Goal: Task Accomplishment & Management: Manage account settings

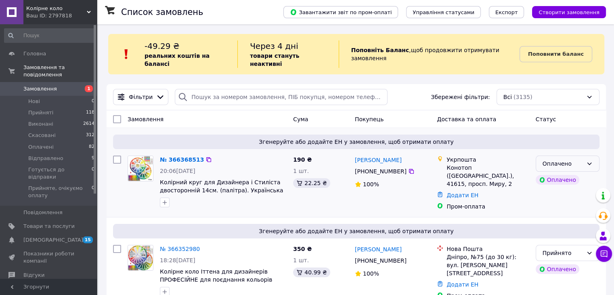
click at [573, 159] on div "Оплачено" at bounding box center [563, 163] width 40 height 9
click at [518, 202] on div "Пром-оплата" at bounding box center [488, 206] width 82 height 8
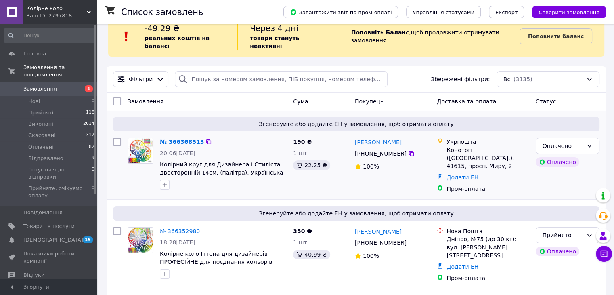
scroll to position [40, 0]
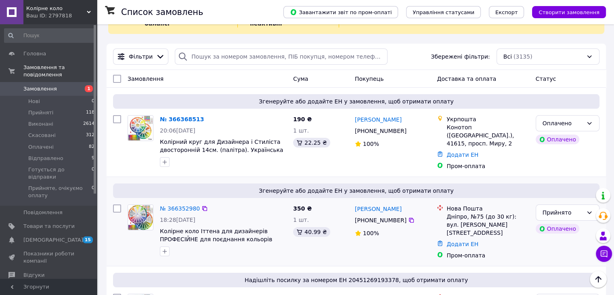
scroll to position [40, 0]
click at [580, 119] on div "Оплачено" at bounding box center [563, 123] width 40 height 9
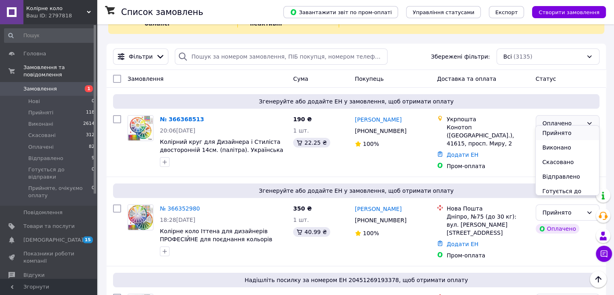
click at [554, 132] on li "Прийнято" at bounding box center [567, 133] width 63 height 15
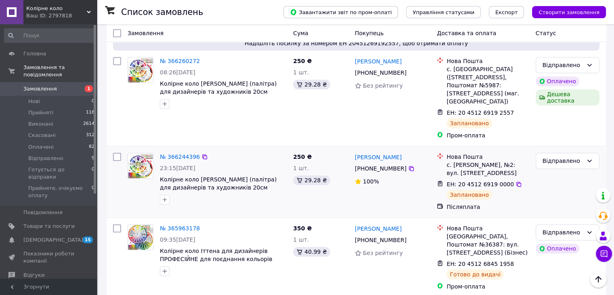
scroll to position [404, 0]
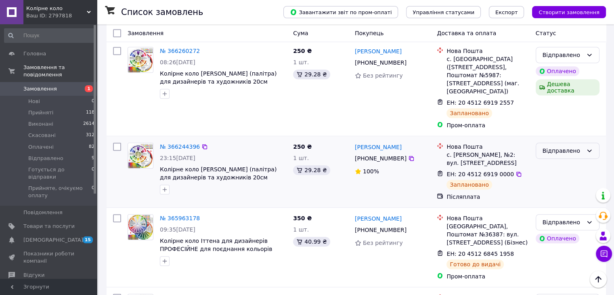
click at [581, 146] on div "Відправлено" at bounding box center [563, 150] width 40 height 9
click at [558, 202] on li "Готується до відправки" at bounding box center [567, 208] width 63 height 23
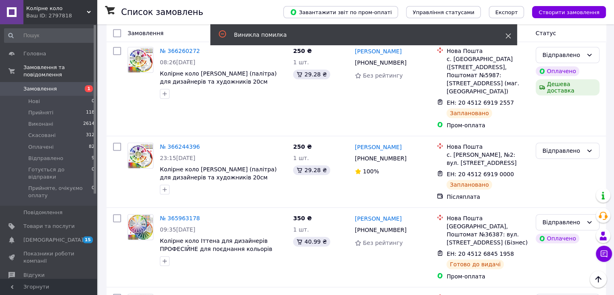
click at [508, 36] on icon at bounding box center [509, 36] width 6 height 6
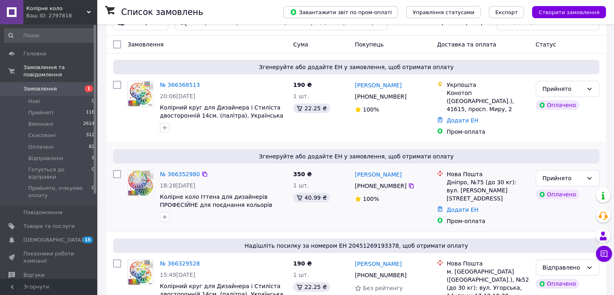
scroll to position [81, 0]
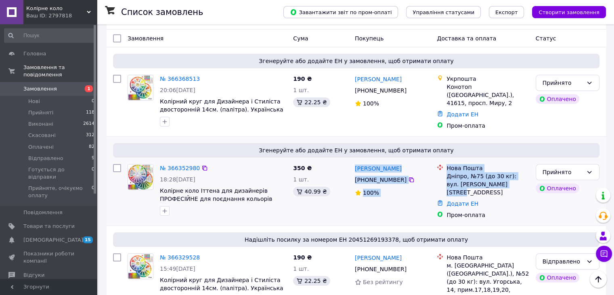
drag, startPoint x: 501, startPoint y: 174, endPoint x: 354, endPoint y: 161, distance: 147.9
click at [354, 161] on div "№ 366352980 18:28, 12.10.2025 Колірне коло Іттена для дизайнерів ПРОФЕСІЙНЕ для…" at bounding box center [356, 191] width 493 height 61
copy div "Ольга Мамайчук +380 96 553 52 24 100% Нова Пошта Дніпро, №75 (до 30 кг): вул. К…"
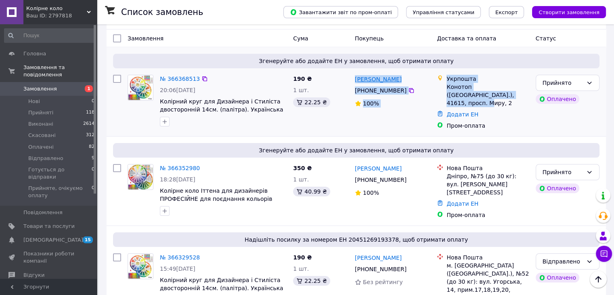
drag, startPoint x: 487, startPoint y: 87, endPoint x: 355, endPoint y: 71, distance: 132.6
click at [355, 71] on div "№ 366368513 20:06, 12.10.2025 Колірний круг для Дизайнера і Стиліста двосторонн…" at bounding box center [356, 101] width 493 height 61
copy div "Олена Боярчук +380 68 089 43 24 100% Укрпошта Конотоп (Сумська обл.), 41615, пр…"
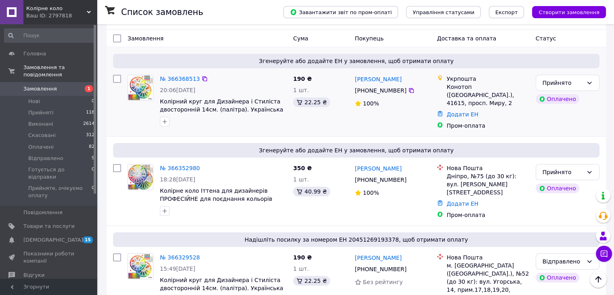
click at [205, 116] on div at bounding box center [223, 121] width 130 height 13
